Goal: Information Seeking & Learning: Learn about a topic

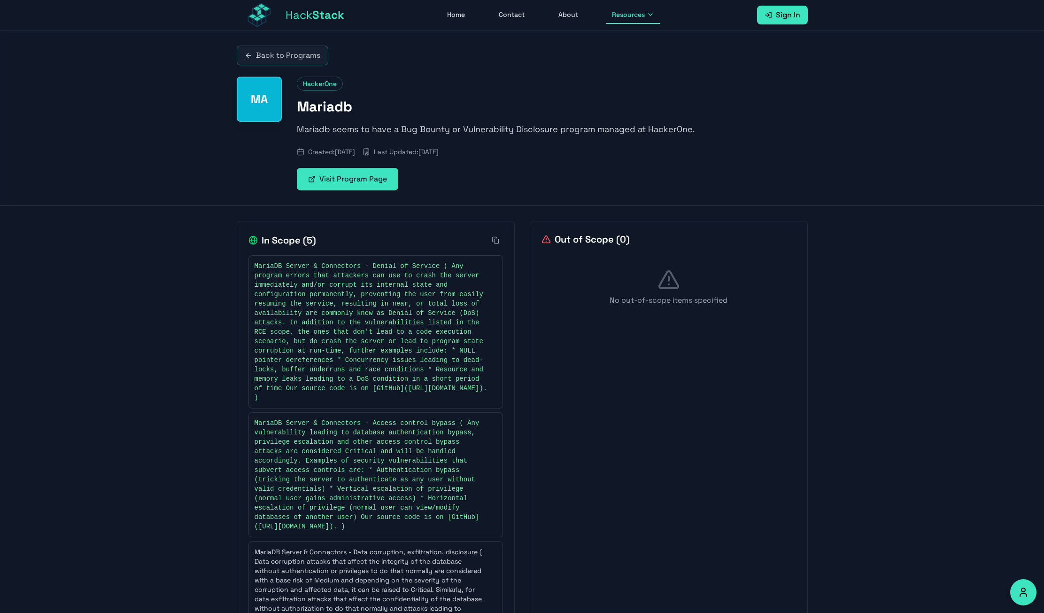
click at [212, 193] on div "Back to Programs MA HackerOne Mariadb Mariadb seems to have a Bug Bounty or Vul…" at bounding box center [522, 118] width 1044 height 175
click at [327, 16] on span "Stack" at bounding box center [328, 15] width 32 height 15
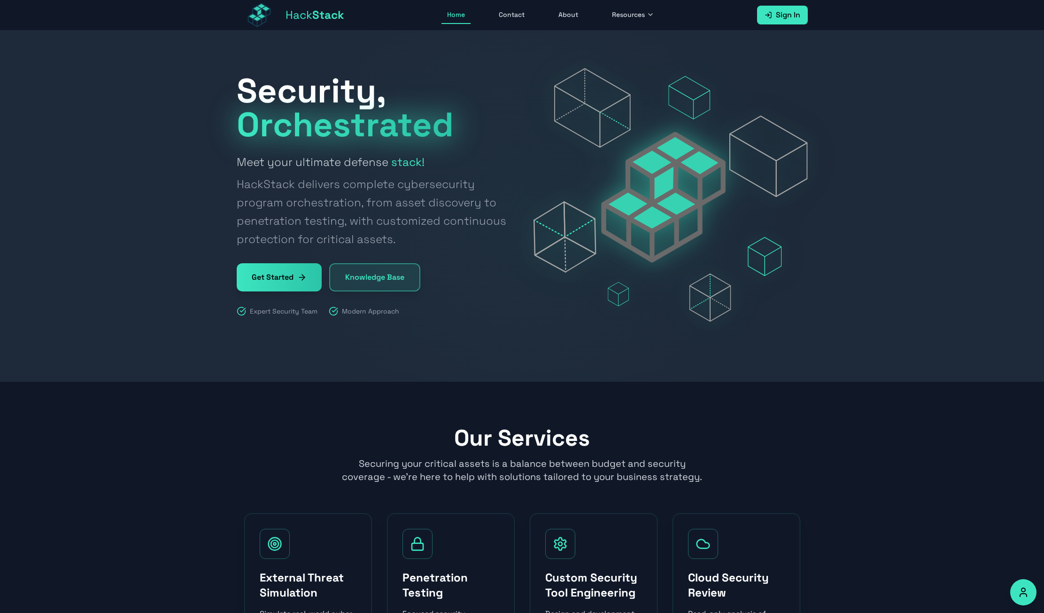
click at [159, 195] on div at bounding box center [522, 206] width 1044 height 351
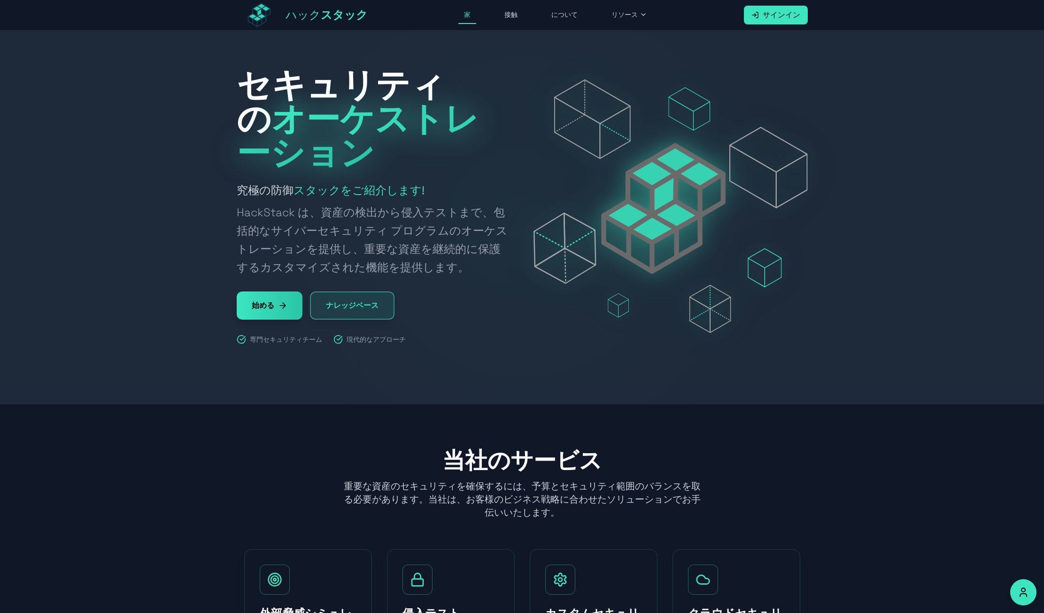
click at [186, 190] on div at bounding box center [522, 217] width 1044 height 373
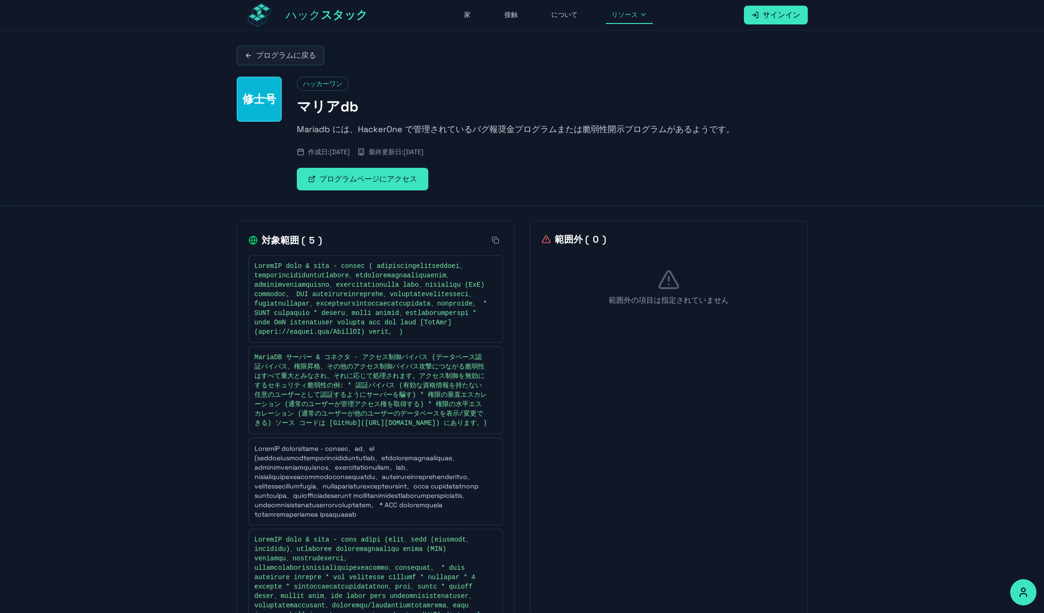
click at [268, 56] on font "プログラムに戻る" at bounding box center [286, 55] width 60 height 10
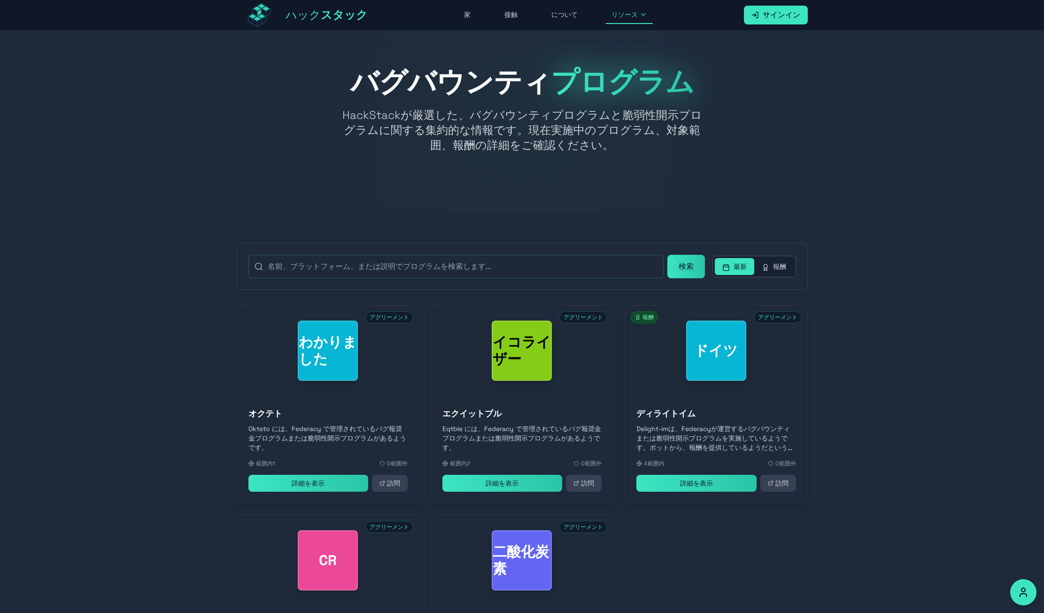
click at [191, 127] on div at bounding box center [522, 122] width 1044 height 182
click at [191, 136] on div at bounding box center [522, 122] width 1044 height 182
click at [191, 137] on div at bounding box center [522, 122] width 1044 height 182
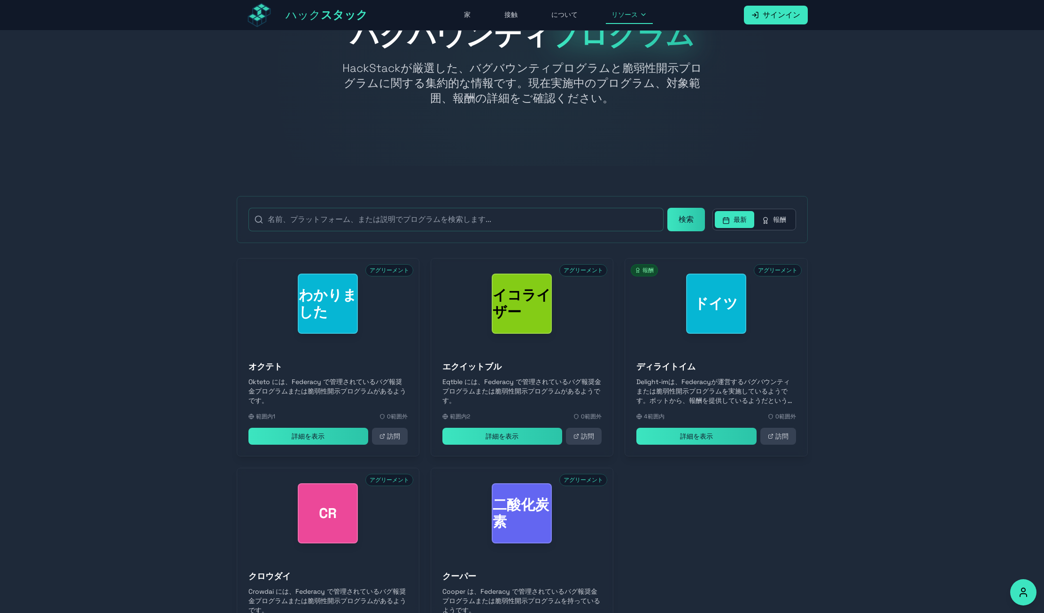
scroll to position [158, 0]
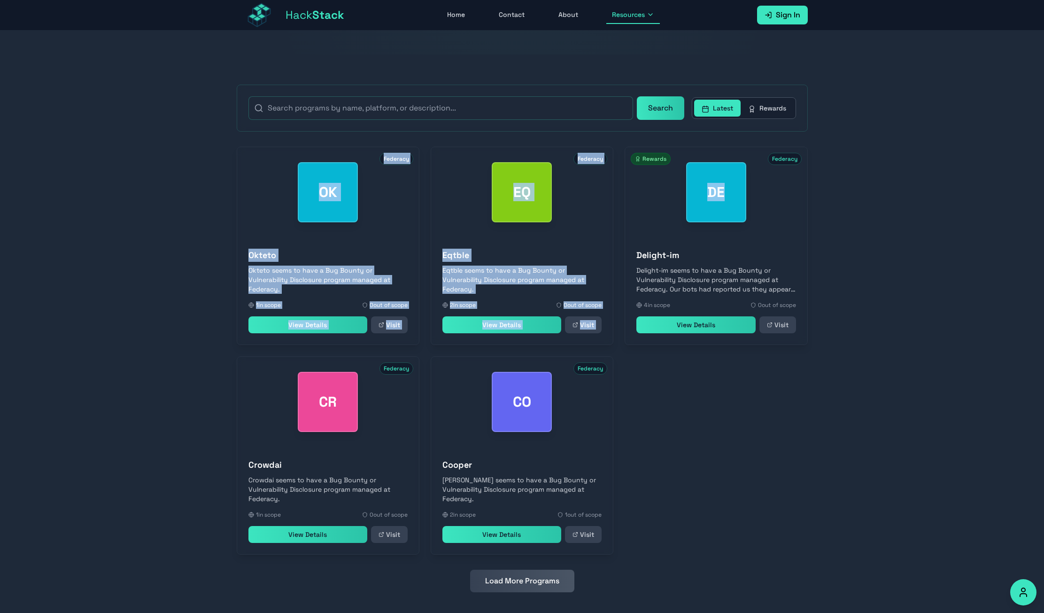
click at [877, 132] on section "Search Latest Rewards OK Federacy Okteto Okteto seems to have a Bug Bounty or V…" at bounding box center [522, 337] width 1044 height 567
click at [884, 209] on section "Search Latest Rewards OK Federacy Okteto Okteto seems to have a Bug Bounty or V…" at bounding box center [522, 337] width 1044 height 567
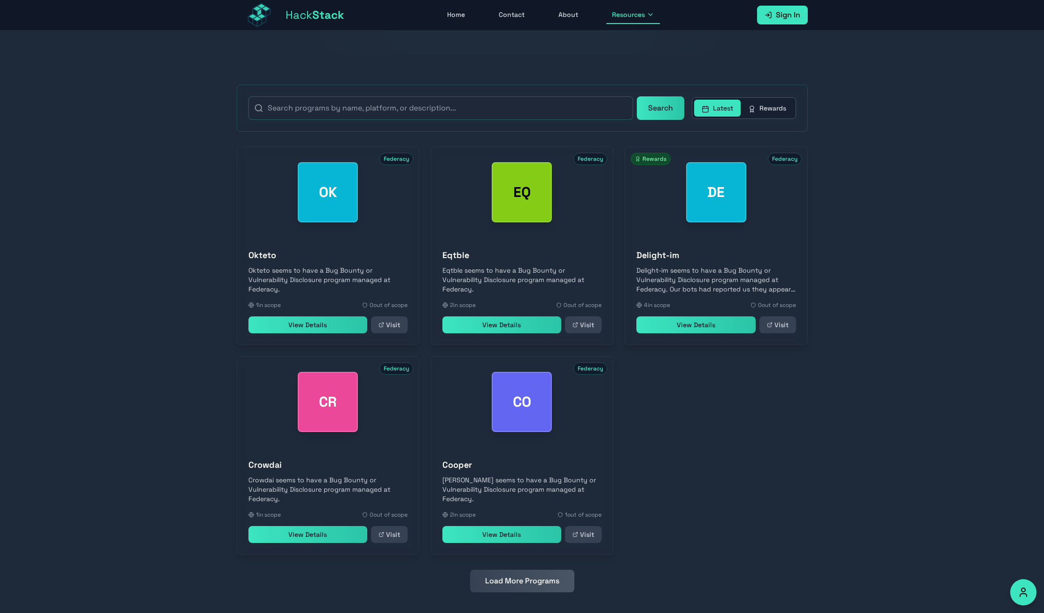
scroll to position [168, 0]
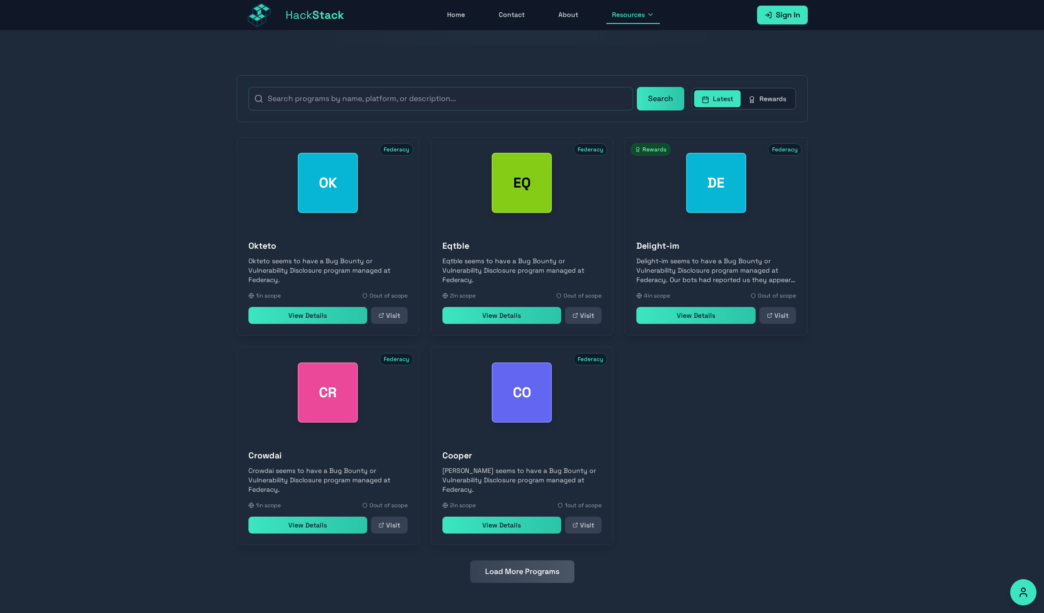
click at [870, 256] on section "Search Latest Rewards OK Federacy Okteto Okteto seems to have a Bug Bounty or V…" at bounding box center [522, 328] width 1044 height 567
click at [545, 573] on button "Load More Programs" at bounding box center [522, 571] width 104 height 23
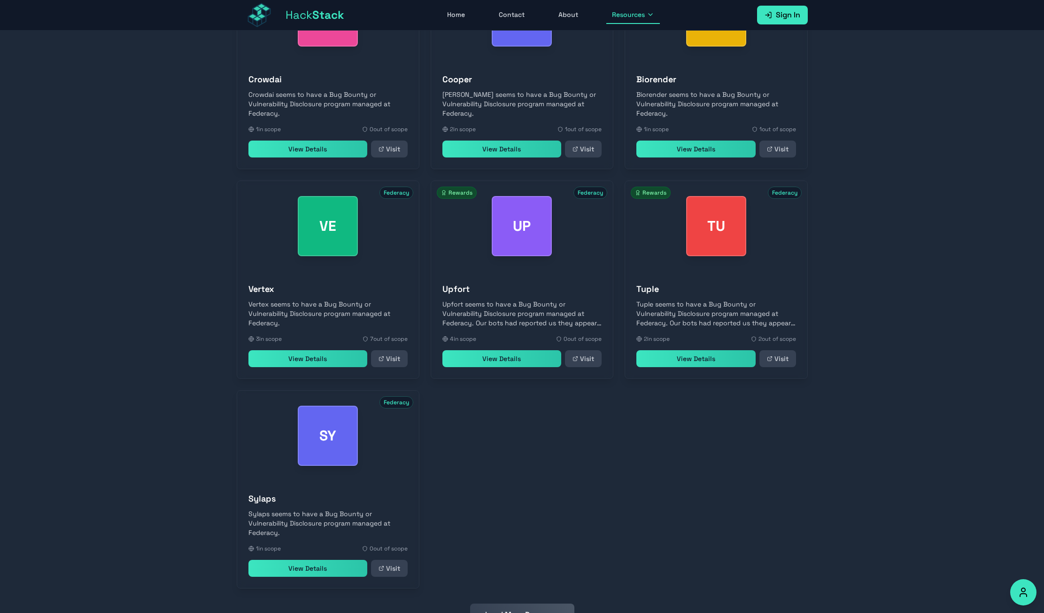
scroll to position [121, 0]
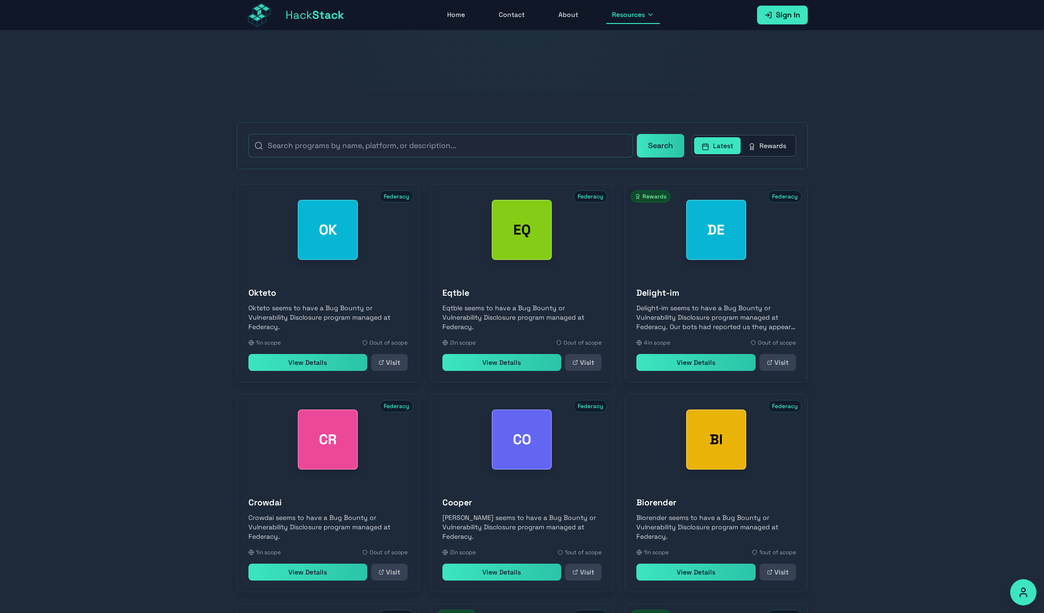
click at [769, 151] on button "Rewards" at bounding box center [767, 145] width 53 height 17
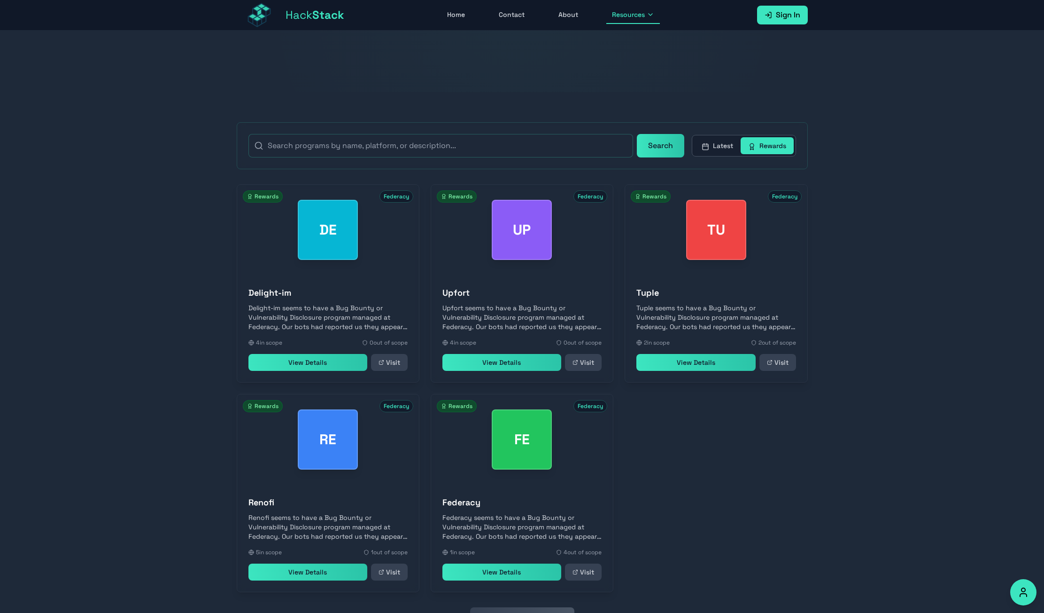
click at [488, 366] on link "View Details" at bounding box center [501, 362] width 119 height 17
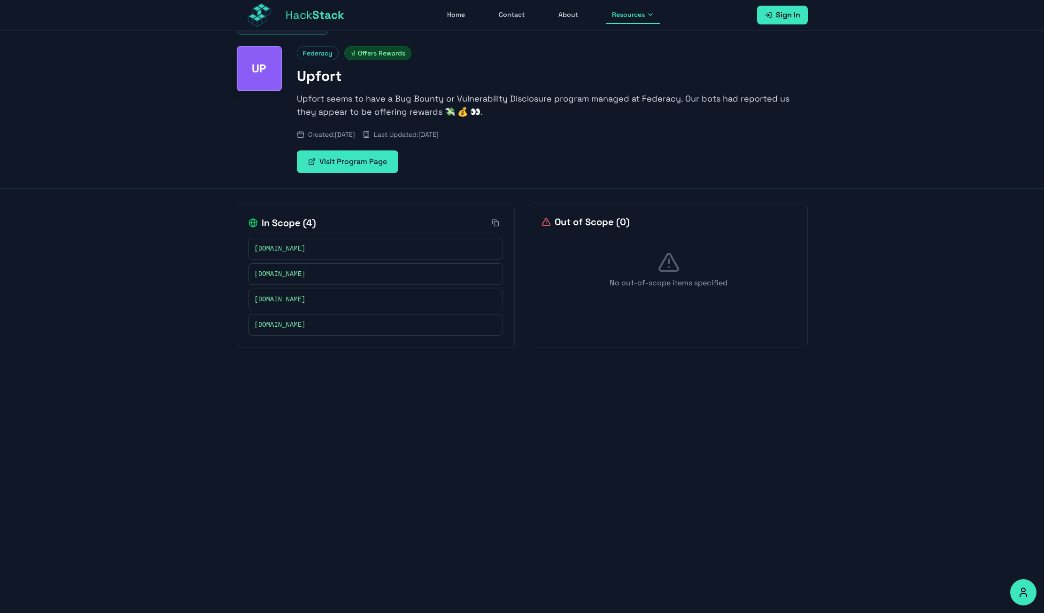
click at [357, 166] on link "Visit Program Page" at bounding box center [347, 161] width 101 height 23
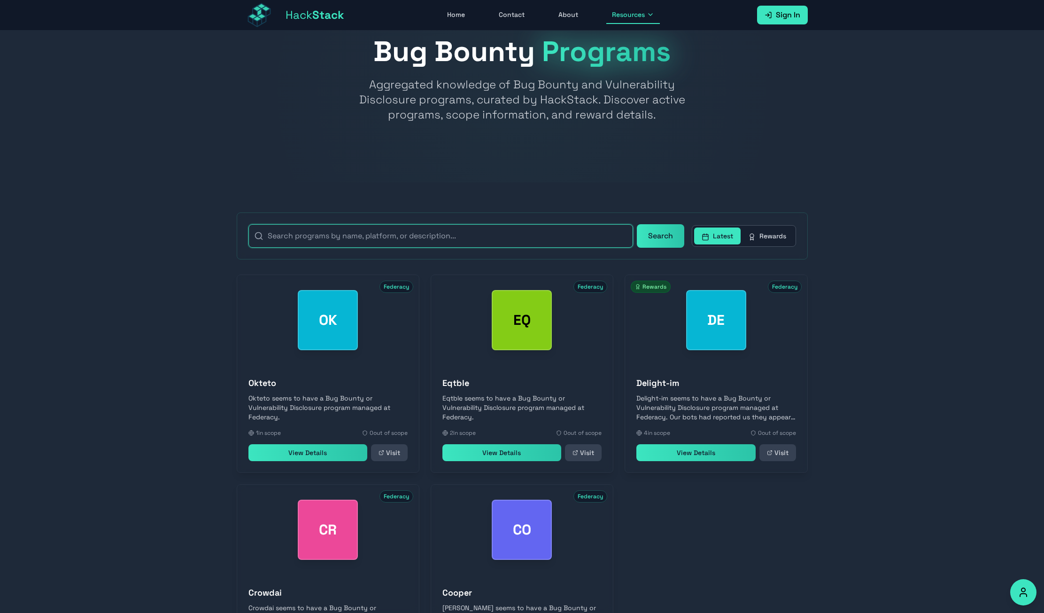
click at [307, 239] on input "text" at bounding box center [440, 235] width 385 height 23
type input "b"
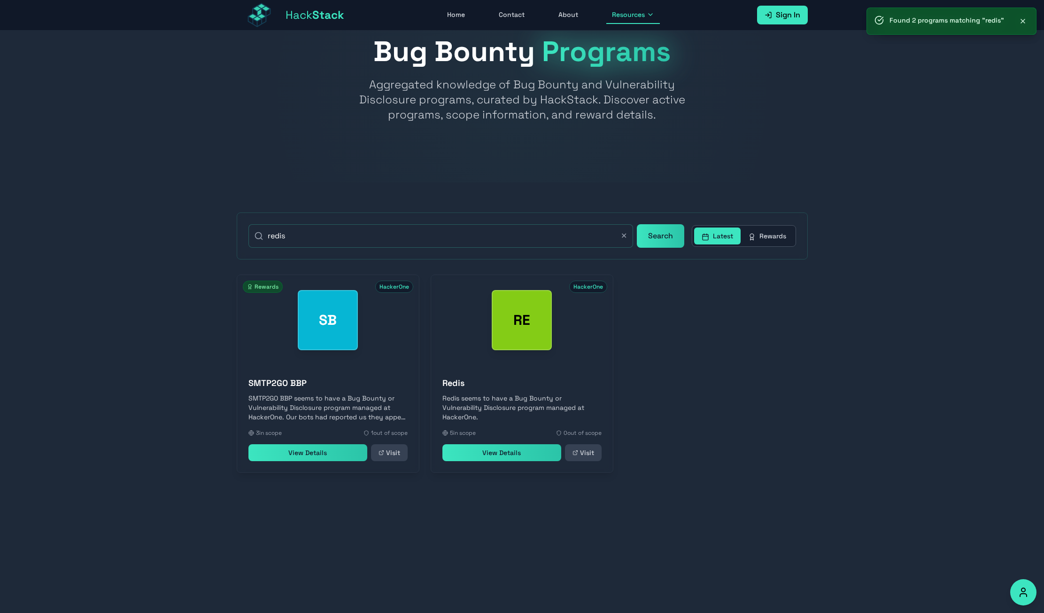
click at [495, 450] on link "View Details" at bounding box center [501, 452] width 119 height 17
click at [428, 238] on input "redis" at bounding box center [440, 235] width 385 height 23
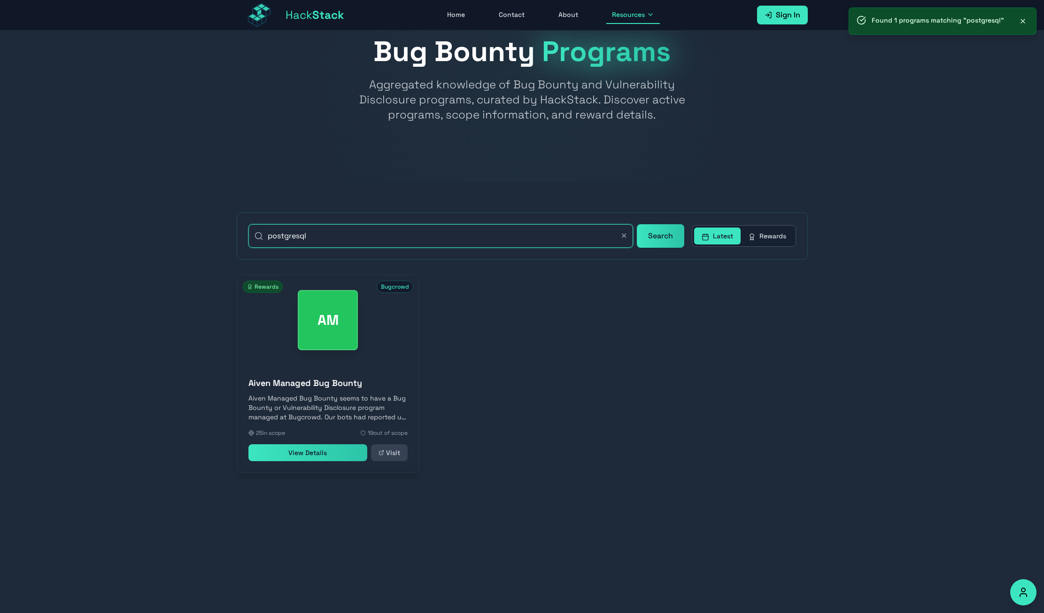
click at [428, 238] on input "postgresql" at bounding box center [440, 235] width 385 height 23
click at [300, 459] on link "View Details" at bounding box center [307, 452] width 119 height 17
click at [331, 243] on input "postgresql" at bounding box center [440, 235] width 385 height 23
type input ","
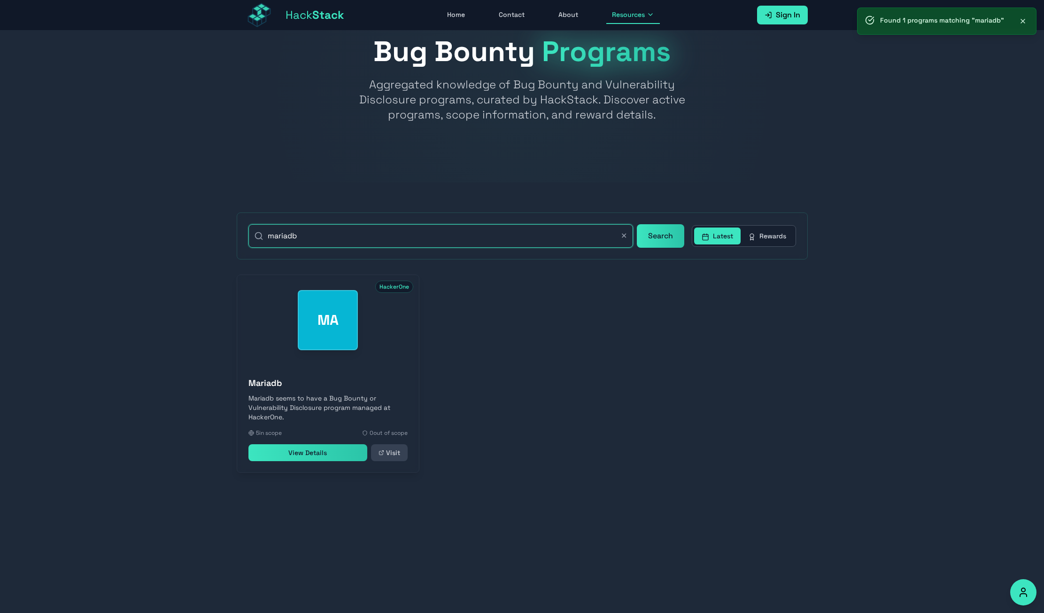
type input "mariadb"
click at [314, 457] on link "View Details" at bounding box center [307, 452] width 119 height 17
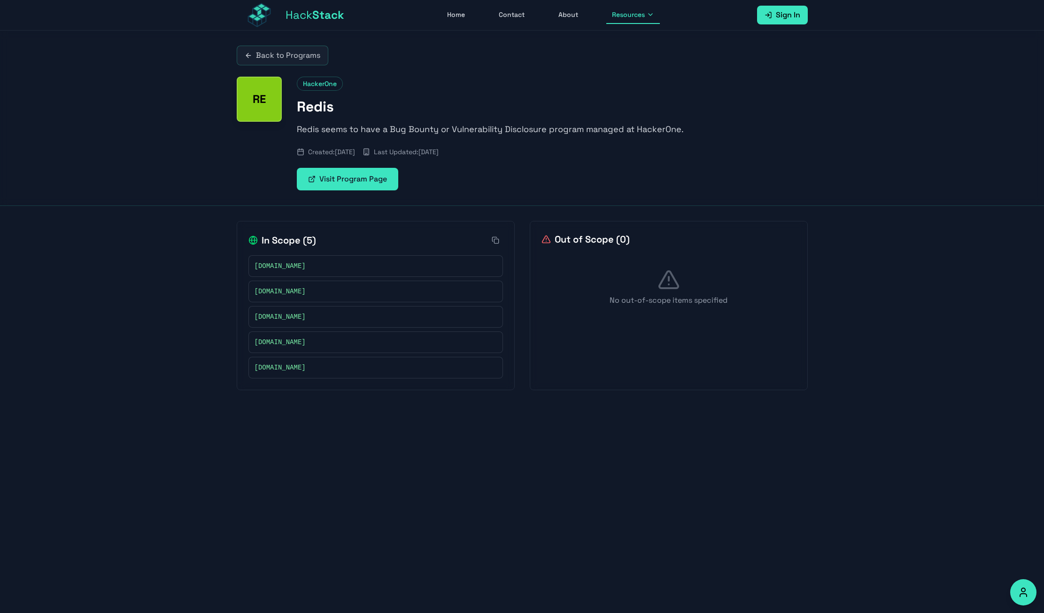
click at [369, 178] on link "Visit Program Page" at bounding box center [347, 179] width 101 height 23
click at [152, 198] on div "Back to Programs RE HackerOne Redis Redis seems to have a Bug Bounty or Vulnera…" at bounding box center [522, 118] width 1044 height 175
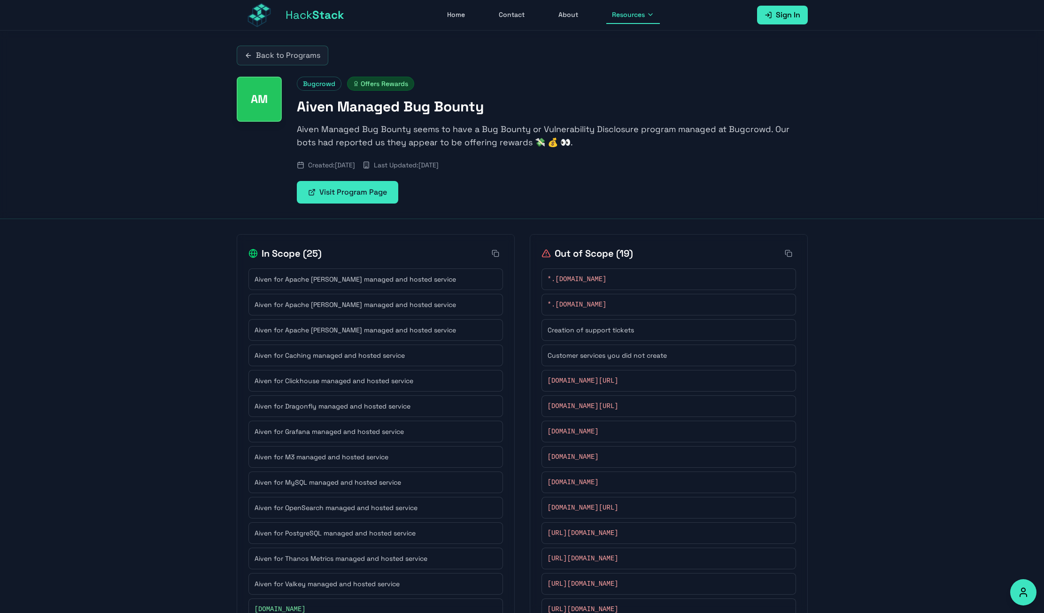
click at [367, 192] on link "Visit Program Page" at bounding box center [347, 192] width 101 height 23
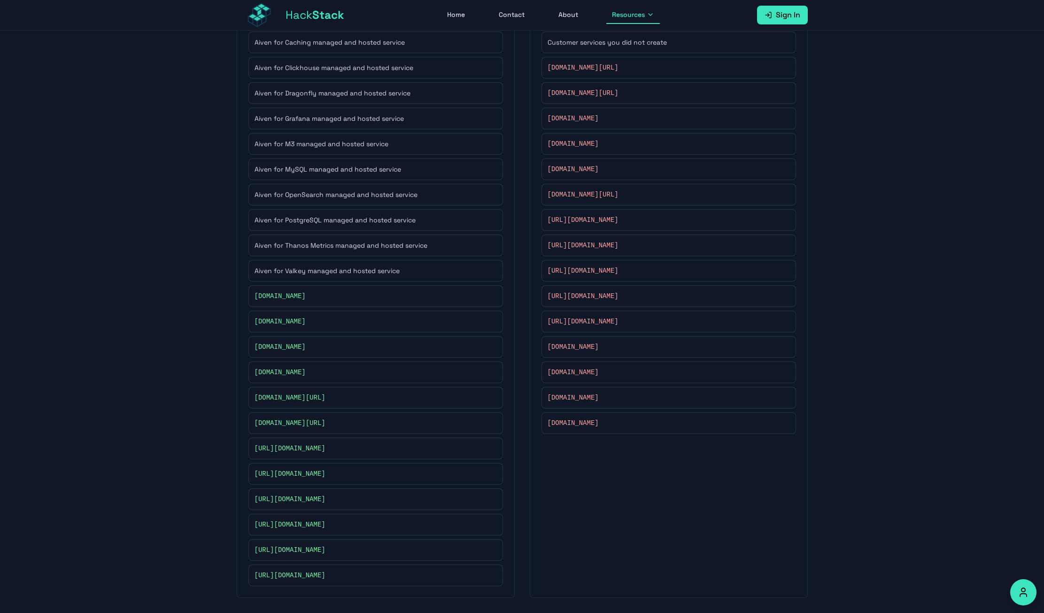
click at [144, 233] on div "Back to Programs AM Bugcrowd Offers Rewards Aiven Managed Bug Bounty Aiven Mana…" at bounding box center [522, 165] width 1044 height 895
click at [177, 241] on div "Back to Programs AM Bugcrowd Offers Rewards Aiven Managed Bug Bounty Aiven Mana…" at bounding box center [522, 165] width 1044 height 895
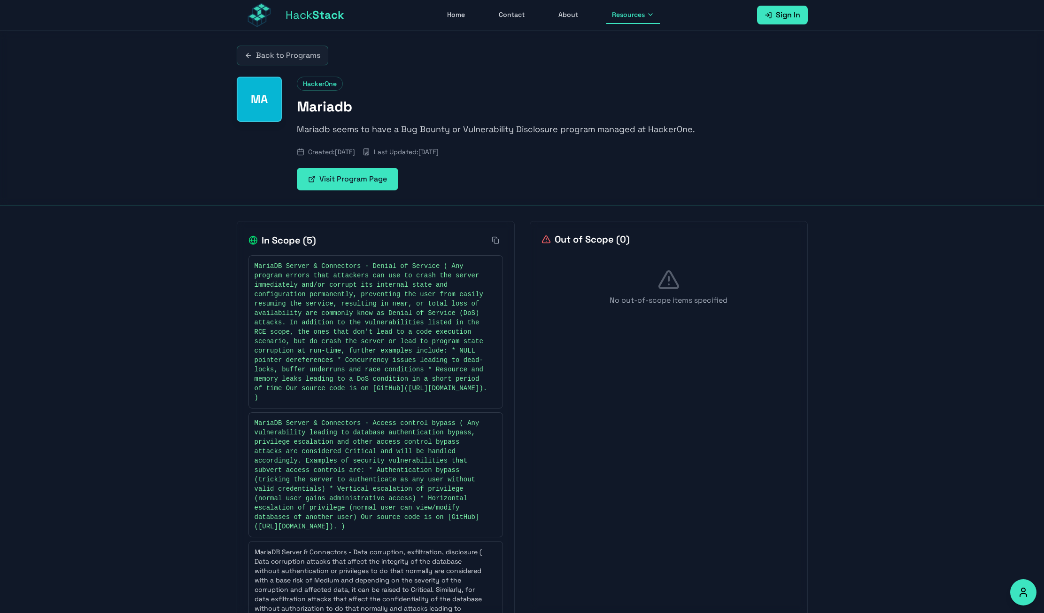
click at [369, 175] on link "Visit Program Page" at bounding box center [347, 179] width 101 height 23
click at [286, 53] on link "Back to Programs" at bounding box center [283, 56] width 92 height 20
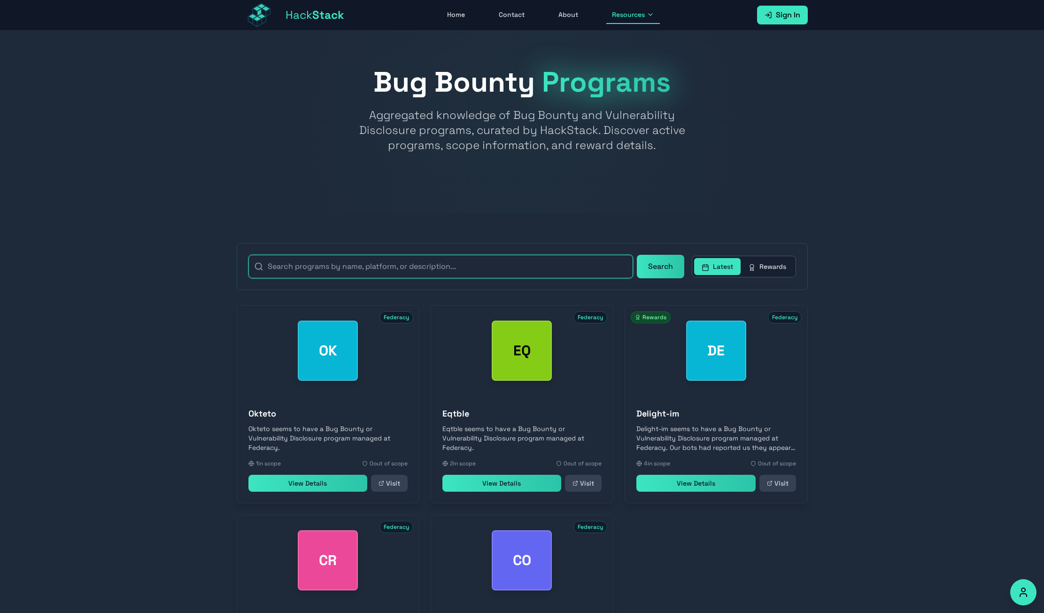
click at [384, 270] on input "text" at bounding box center [440, 266] width 385 height 23
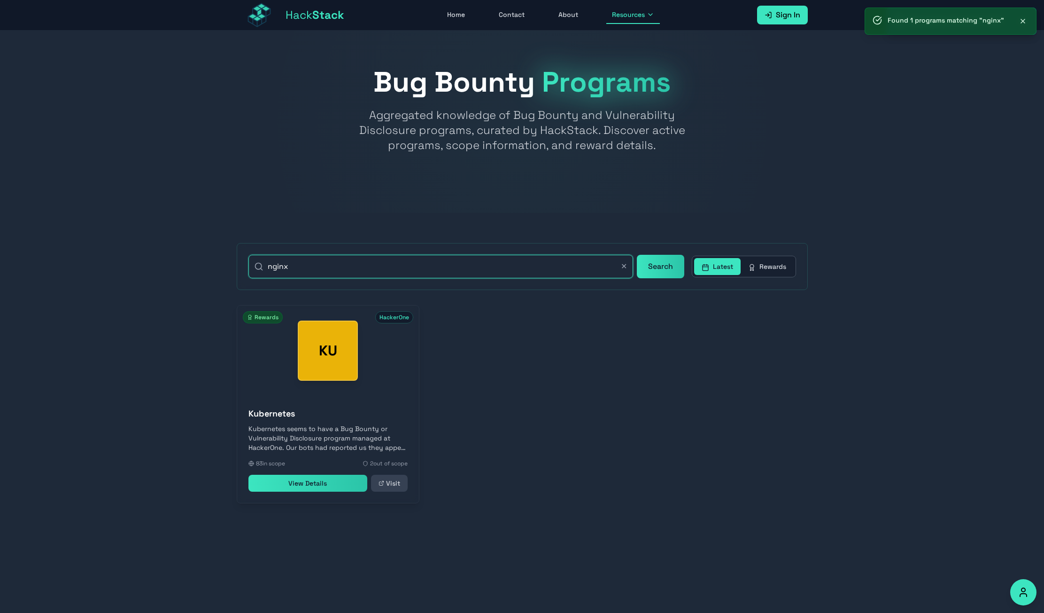
type input "nginx"
click at [308, 491] on link "View Details" at bounding box center [307, 482] width 119 height 17
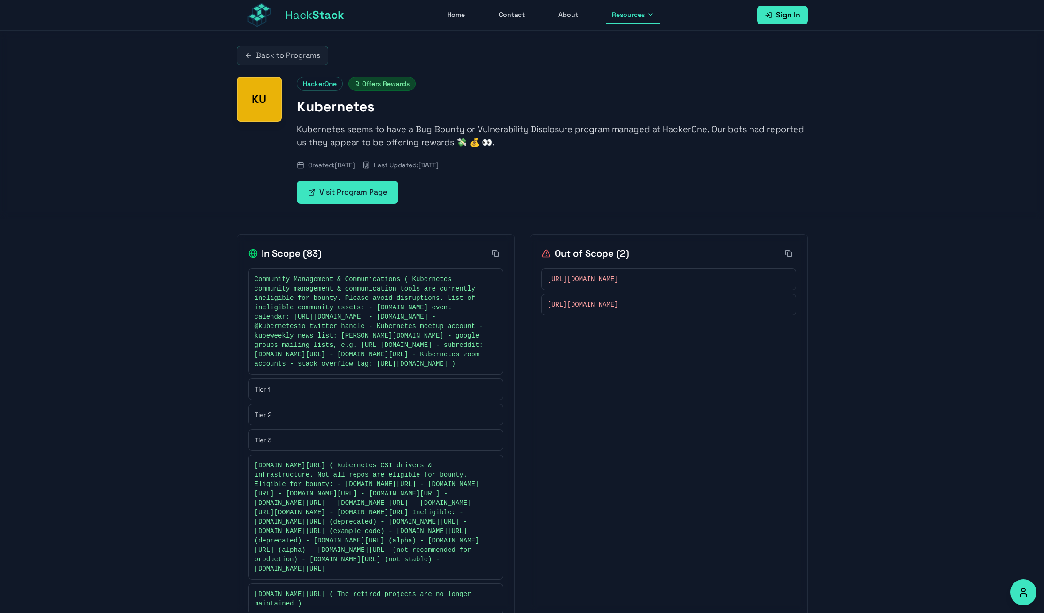
click at [352, 186] on link "Visit Program Page" at bounding box center [347, 192] width 101 height 23
click at [302, 52] on link "Back to Programs" at bounding box center [283, 56] width 92 height 20
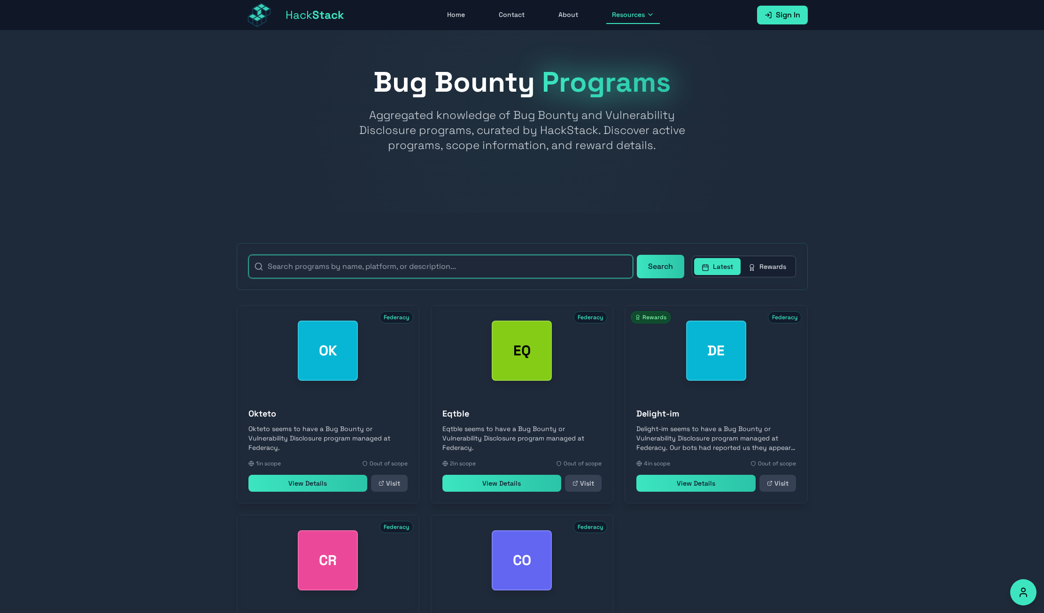
click at [298, 268] on input "text" at bounding box center [440, 266] width 385 height 23
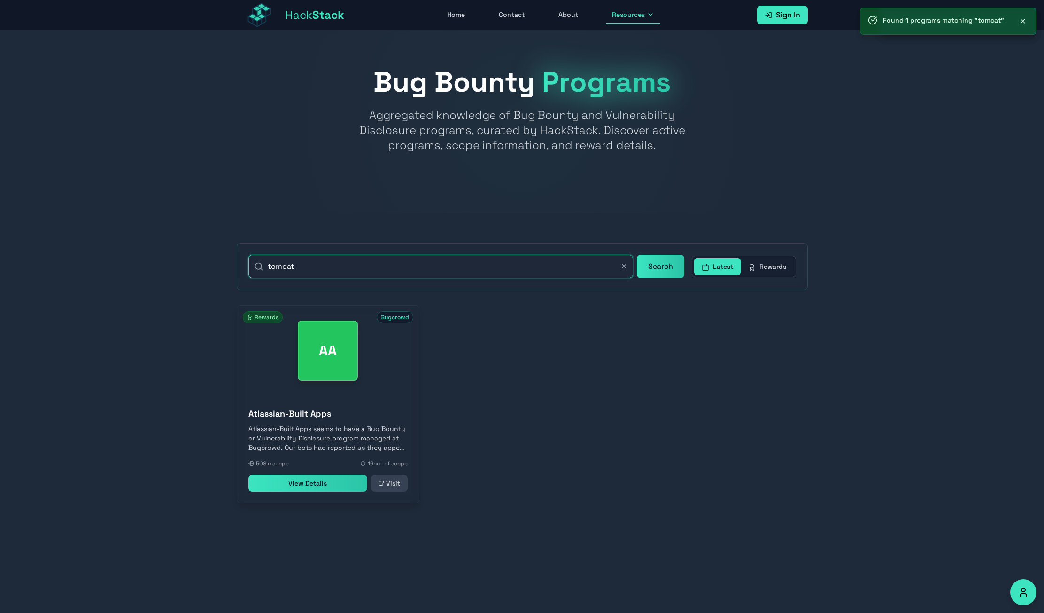
type input "tomcat"
drag, startPoint x: 254, startPoint y: 413, endPoint x: 332, endPoint y: 417, distance: 78.5
click at [332, 417] on h3 "Atlassian-Built Apps" at bounding box center [327, 413] width 159 height 13
click at [488, 399] on div "AA Bugcrowd Rewards Atlassian-Built Apps Atlassian-Built Apps seems to have a B…" at bounding box center [522, 404] width 571 height 198
